Goal: Task Accomplishment & Management: Manage account settings

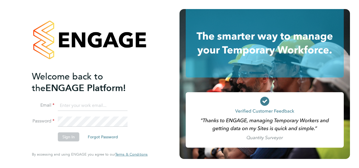
type input "nathan.casselton@bhafcfoundation.org.uk"
click at [76, 136] on button "Sign In" at bounding box center [68, 136] width 21 height 9
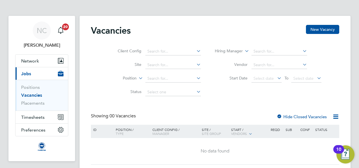
click at [358, 74] on div "NC Nathan Casselton Notifications 20 Applications: Network Sites Workers Curren…" at bounding box center [179, 92] width 359 height 185
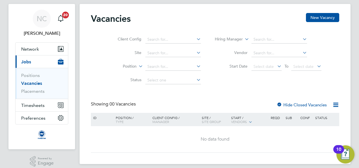
scroll to position [17, 0]
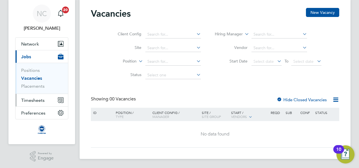
click at [37, 99] on span "Timesheets" at bounding box center [32, 99] width 23 height 5
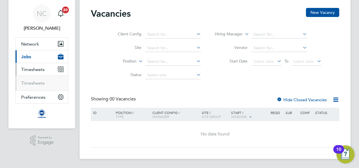
scroll to position [17, 0]
click at [30, 82] on link "Timesheets" at bounding box center [32, 82] width 23 height 5
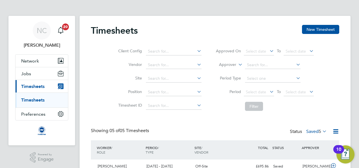
click at [166, 125] on div "Timesheets New Timesheet Client Config Vendor Site Position Timesheet ID Approv…" at bounding box center [215, 139] width 248 height 229
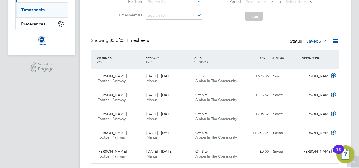
scroll to position [94, 0]
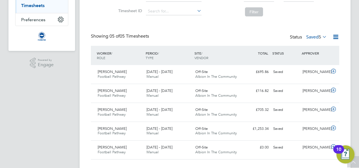
click at [321, 35] on icon at bounding box center [321, 37] width 0 height 8
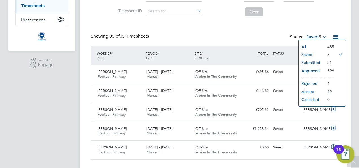
click at [309, 63] on li "Submitted" at bounding box center [312, 62] width 26 height 8
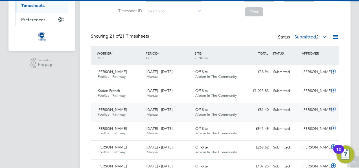
scroll to position [3, 3]
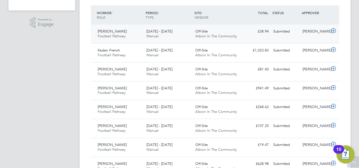
click at [209, 31] on div "Off-Site Albion In The Community" at bounding box center [217, 34] width 49 height 14
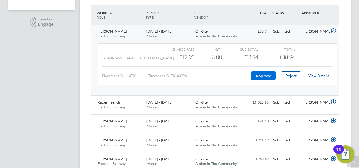
click at [262, 78] on button "Approve" at bounding box center [263, 75] width 25 height 9
drag, startPoint x: 153, startPoint y: 104, endPoint x: 142, endPoint y: 104, distance: 10.5
click at [142, 104] on div "Kaden French Football Pathway 1 - 30 Sep 2025" at bounding box center [119, 105] width 49 height 14
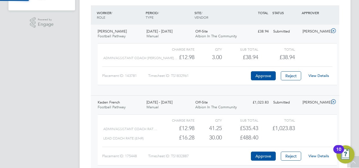
scroll to position [10, 55]
click at [288, 140] on div "Lead Coach Rate (£/HR) £16.28 30 30.00 30 £488.40" at bounding box center [217, 137] width 239 height 9
click at [266, 154] on button "Approve" at bounding box center [263, 155] width 25 height 9
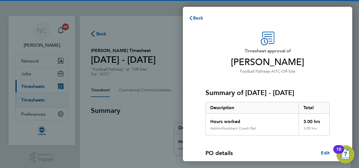
click at [253, 96] on h3 "Summary of [DATE] - [DATE]" at bounding box center [267, 92] width 124 height 9
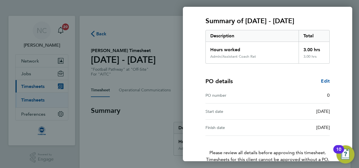
scroll to position [102, 0]
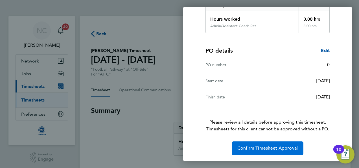
click at [255, 146] on span "Confirm Timesheet Approval" at bounding box center [267, 148] width 60 height 6
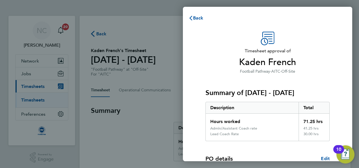
click at [287, 97] on div "Summary of 01 - 30 Sep 2025 Description Total Hours worked 71.25 hrs Admin/Assi…" at bounding box center [267, 107] width 124 height 66
click at [196, 17] on span "Back" at bounding box center [198, 17] width 10 height 5
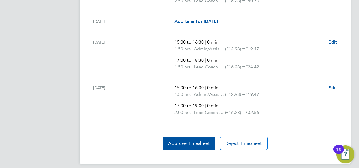
scroll to position [1165, 0]
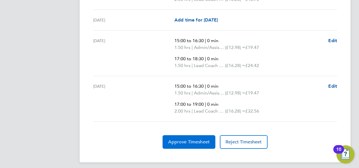
click at [198, 139] on span "Approve Timesheet" at bounding box center [188, 142] width 41 height 6
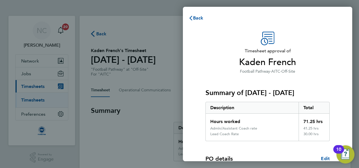
click at [243, 102] on div "Description Total" at bounding box center [267, 108] width 124 height 12
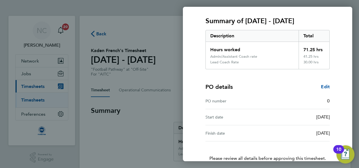
scroll to position [108, 0]
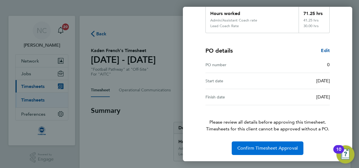
click at [248, 147] on span "Confirm Timesheet Approval" at bounding box center [267, 148] width 60 height 6
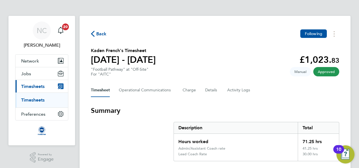
click at [102, 35] on span "Back" at bounding box center [101, 33] width 10 height 7
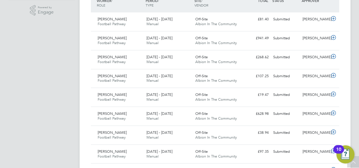
click at [67, 97] on app-navbar "NC Nathan Casselton Notifications 20 Applications: Network Sites Workers Jobs P…" at bounding box center [41, 130] width 67 height 522
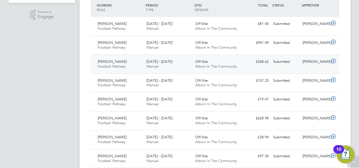
click at [221, 60] on div "Off-Site Albion In The Community" at bounding box center [217, 64] width 49 height 14
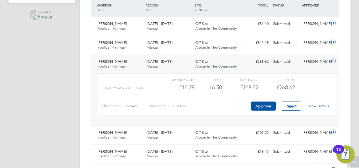
click at [311, 104] on link "View Details" at bounding box center [318, 105] width 21 height 5
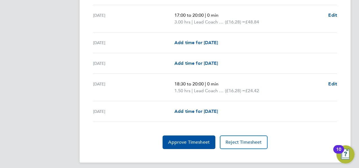
scroll to position [735, 0]
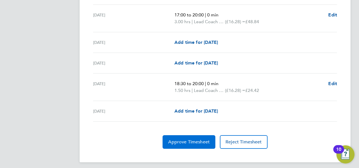
click at [197, 139] on span "Approve Timesheet" at bounding box center [188, 142] width 41 height 6
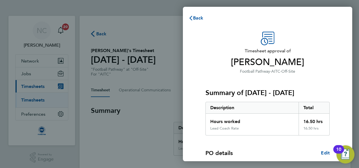
click at [260, 103] on div "Description" at bounding box center [252, 107] width 93 height 11
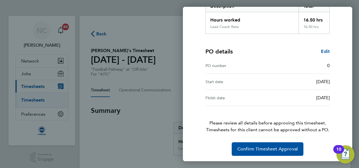
scroll to position [102, 0]
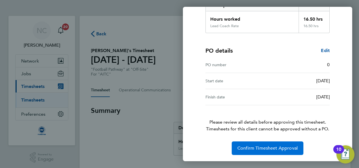
click at [257, 145] on span "Confirm Timesheet Approval" at bounding box center [267, 148] width 60 height 6
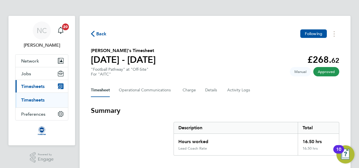
click at [97, 33] on span "Back" at bounding box center [101, 33] width 10 height 7
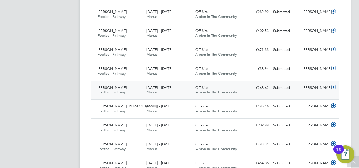
click at [276, 91] on div "Graham Draper Football Pathway 1 - 30 Sep 2025 1 - 30 Sep 2025 Manual Off-Site …" at bounding box center [215, 89] width 248 height 19
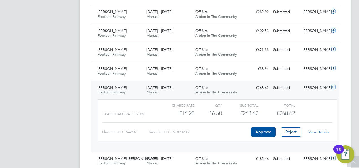
click at [319, 130] on link "View Details" at bounding box center [318, 131] width 21 height 5
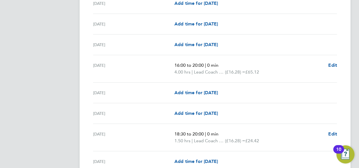
scroll to position [722, 0]
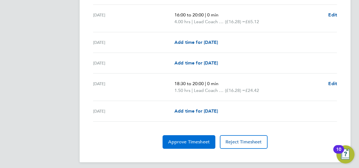
click at [181, 139] on span "Approve Timesheet" at bounding box center [188, 142] width 41 height 6
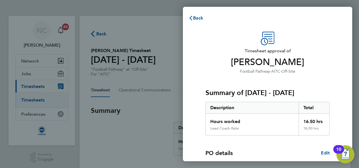
click at [250, 93] on h3 "Summary of [DATE] - [DATE]" at bounding box center [267, 92] width 124 height 9
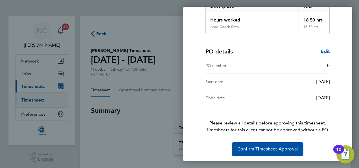
scroll to position [102, 0]
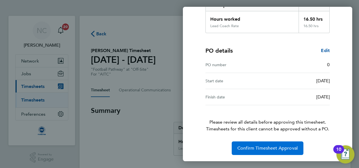
click at [262, 144] on button "Confirm Timesheet Approval" at bounding box center [268, 148] width 72 height 14
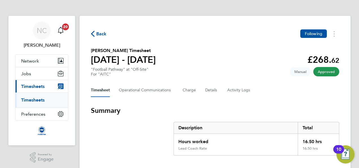
click at [98, 34] on span "Back" at bounding box center [101, 33] width 10 height 7
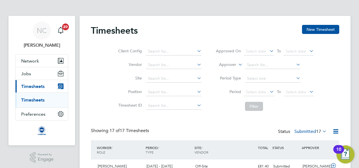
click at [151, 134] on div "Showing 17 of 17 Timesheets Status Submitted 17" at bounding box center [215, 134] width 248 height 12
